Goal: Transaction & Acquisition: Obtain resource

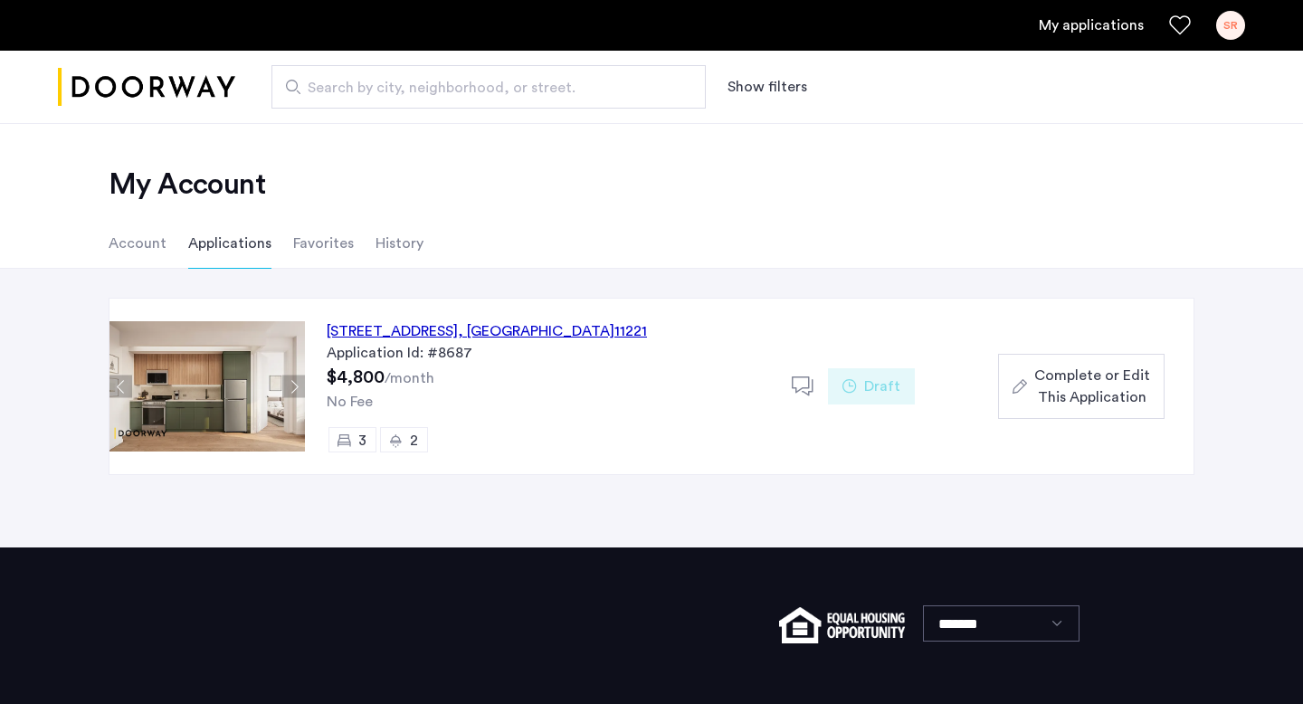
click at [596, 328] on span ", [GEOGRAPHIC_DATA]" at bounding box center [536, 331] width 157 height 14
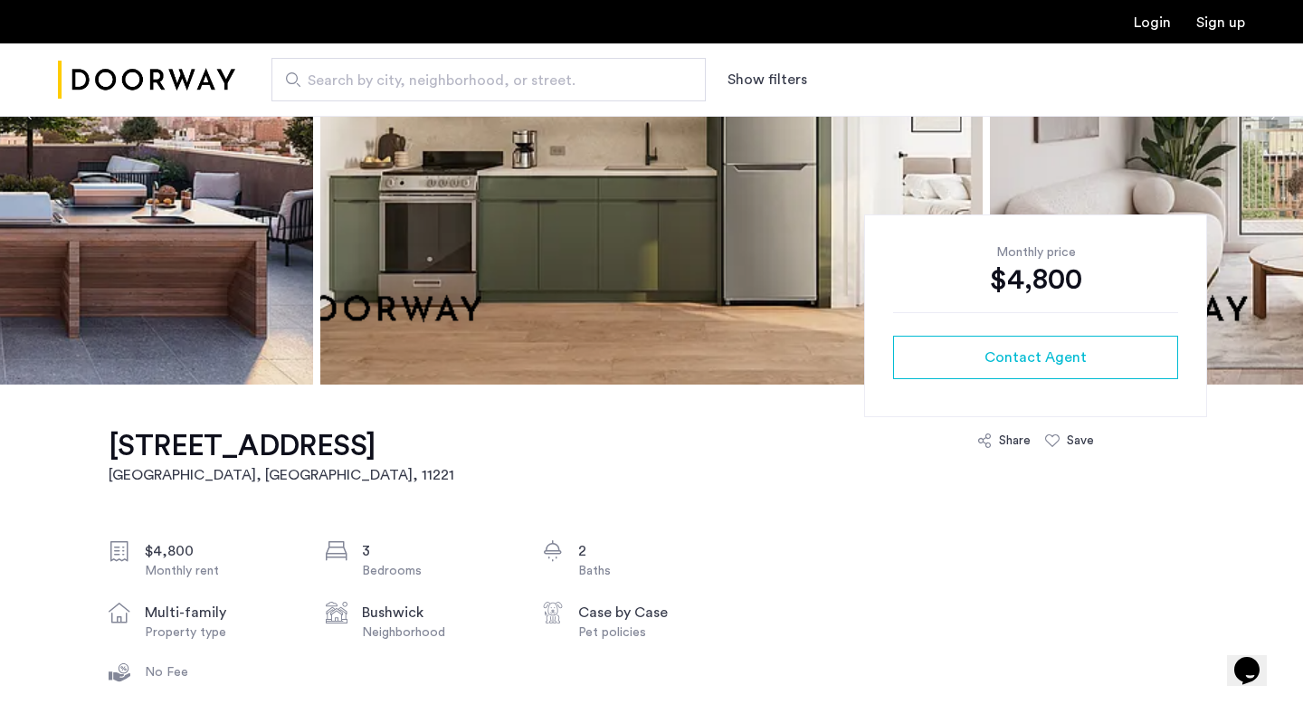
scroll to position [257, 0]
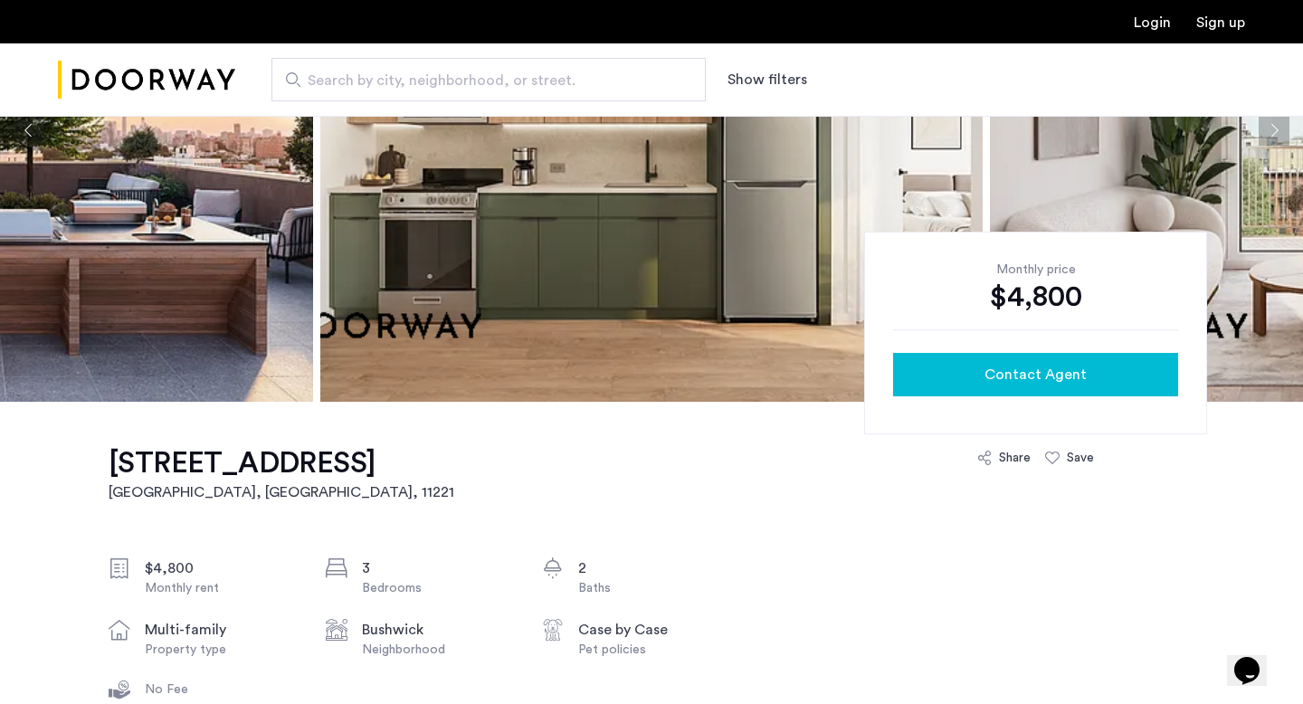
click at [911, 375] on div "Contact Agent" at bounding box center [1035, 375] width 256 height 22
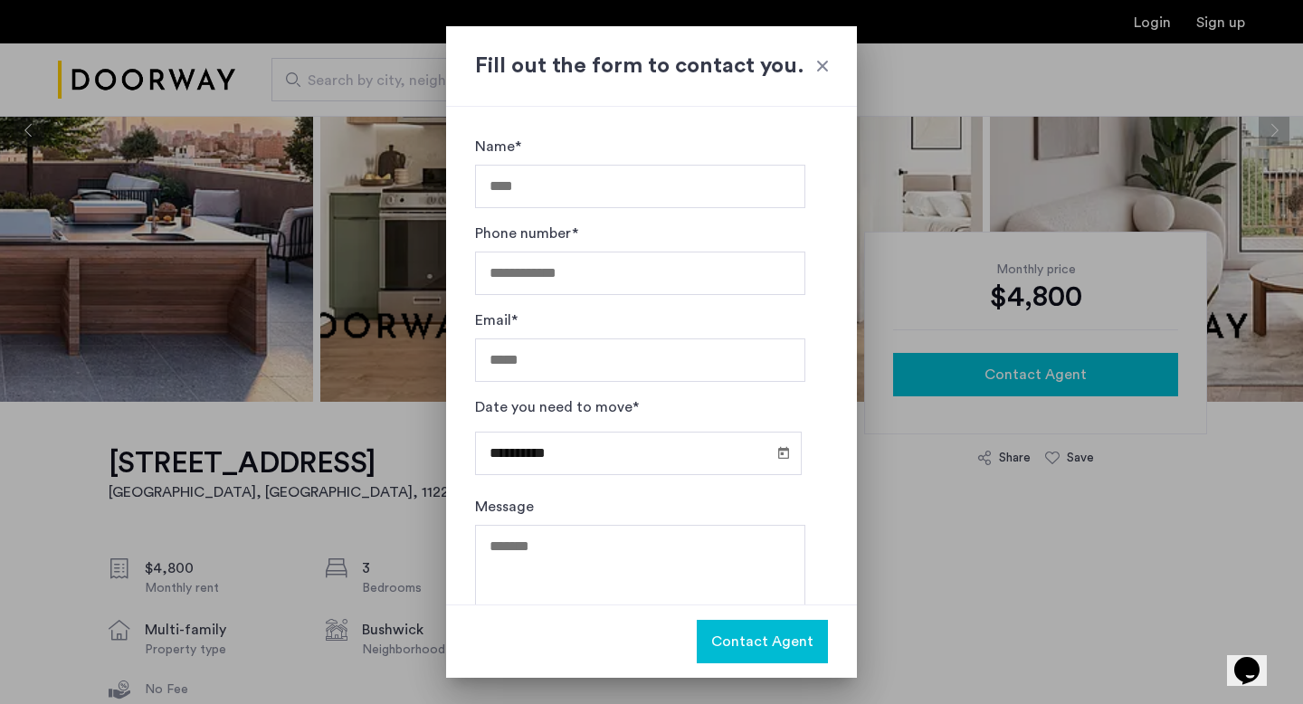
scroll to position [0, 0]
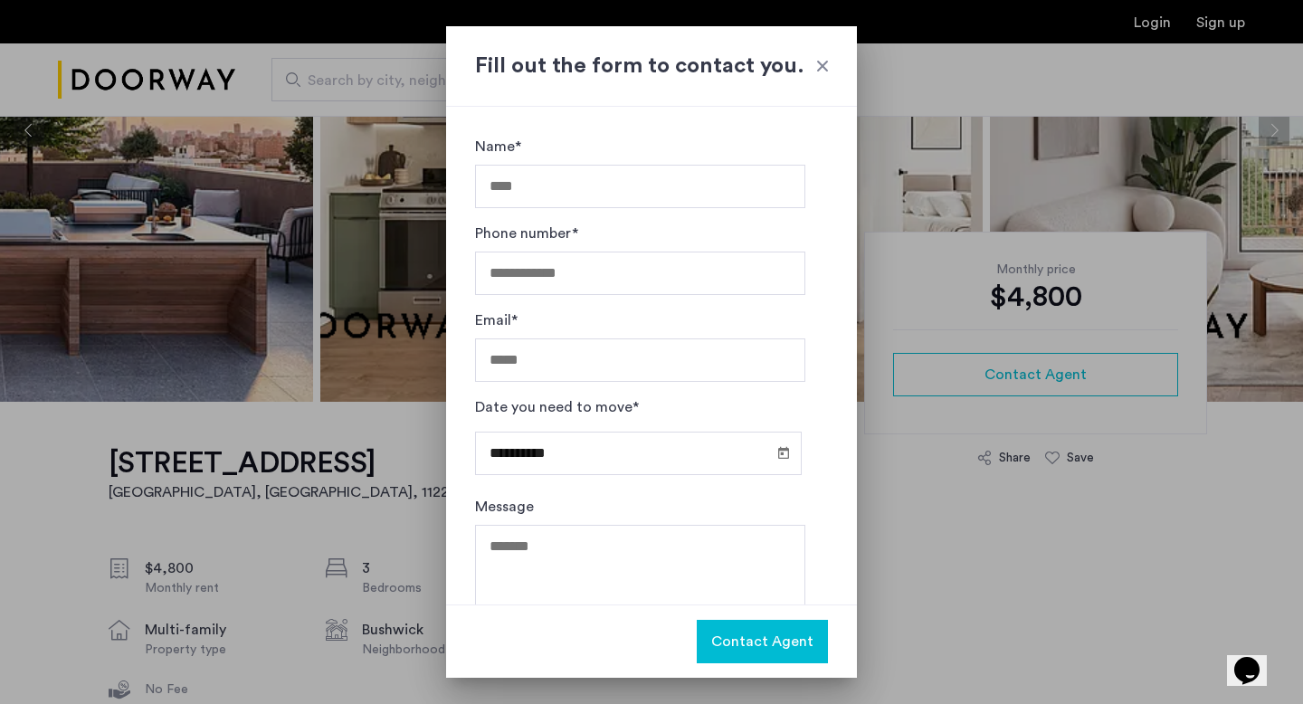
click at [838, 64] on div "Fill out the form to contact you." at bounding box center [651, 66] width 411 height 81
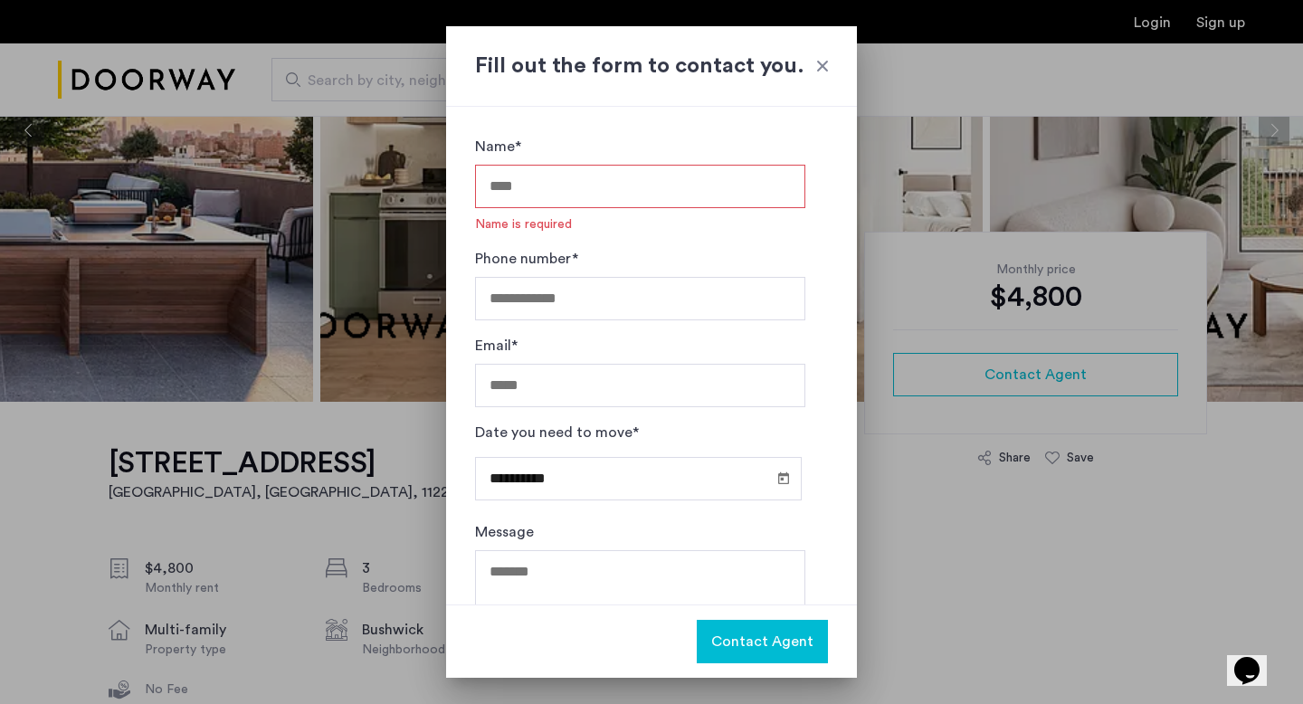
click at [822, 68] on div at bounding box center [822, 66] width 18 height 18
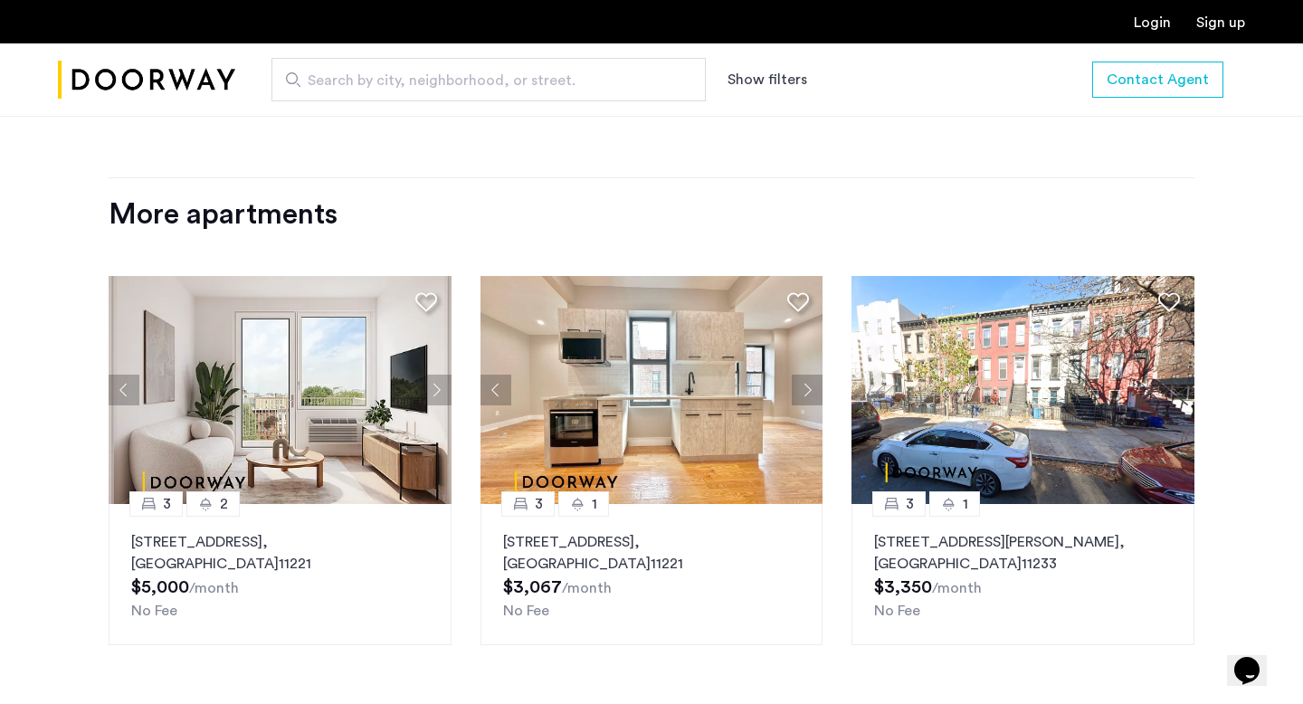
scroll to position [2170, 0]
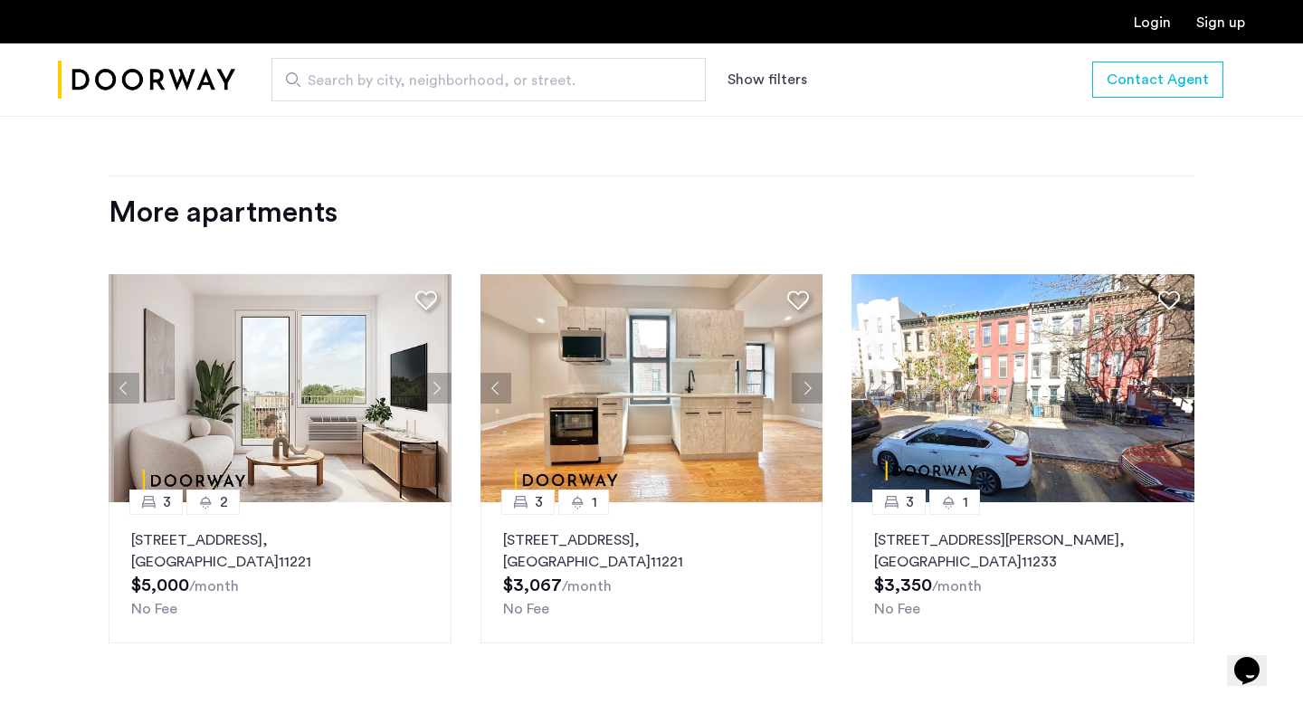
click at [1097, 379] on img at bounding box center [1022, 388] width 343 height 228
